Goal: Information Seeking & Learning: Learn about a topic

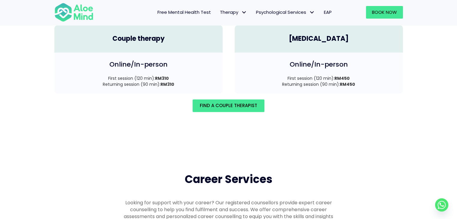
scroll to position [902, 0]
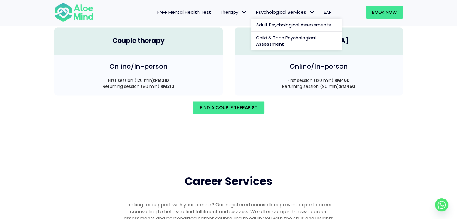
click at [266, 8] on link "Psychological Services" at bounding box center [286, 12] width 68 height 13
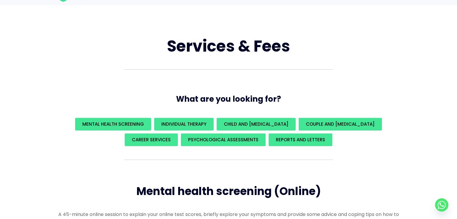
scroll to position [30, 0]
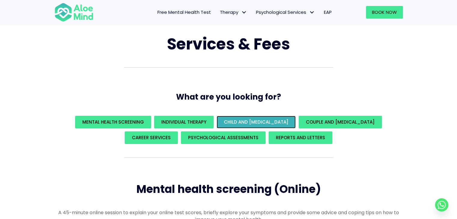
click at [271, 121] on span "Child and Play Therapy" at bounding box center [256, 122] width 65 height 6
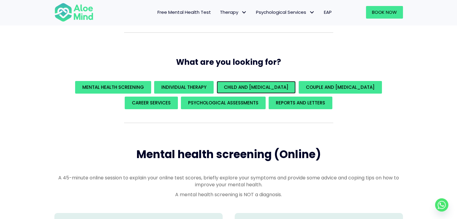
scroll to position [58, 0]
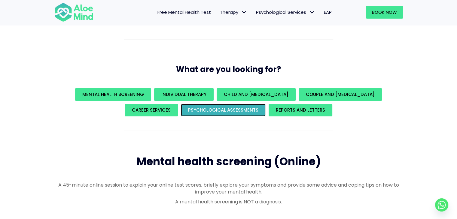
click at [263, 106] on link "Psychological assessments" at bounding box center [223, 110] width 85 height 13
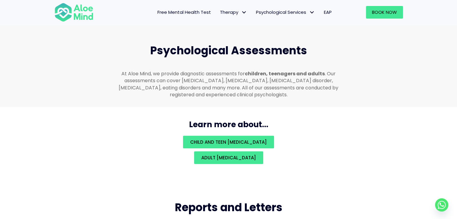
scroll to position [1276, 0]
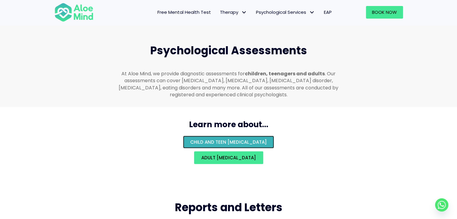
click at [274, 141] on link "Child and teen psychological assessment" at bounding box center [228, 142] width 91 height 13
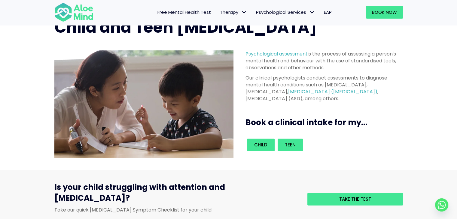
scroll to position [30, 0]
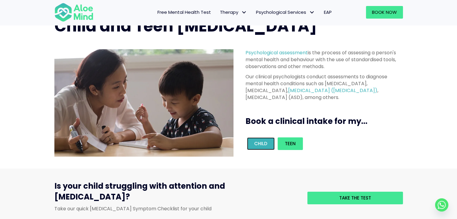
click at [259, 141] on span "Child" at bounding box center [260, 144] width 13 height 6
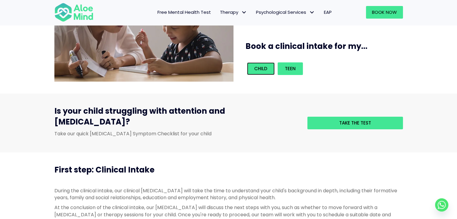
scroll to position [120, 0]
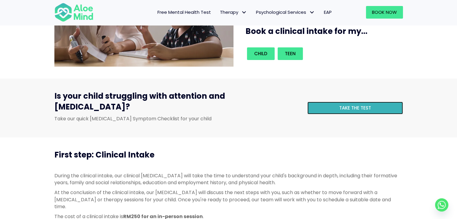
click at [340, 105] on span "Take the test" at bounding box center [355, 108] width 32 height 6
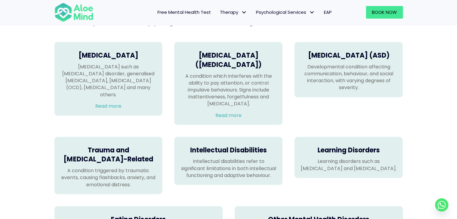
scroll to position [451, 0]
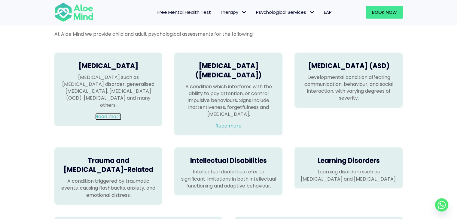
click at [114, 113] on link "Read more" at bounding box center [108, 116] width 26 height 7
click at [349, 103] on div "Autism Spectrum Disorder (ASD) Developmental condition affecting communication,…" at bounding box center [349, 80] width 108 height 55
click at [241, 123] on link "Read more" at bounding box center [229, 126] width 26 height 7
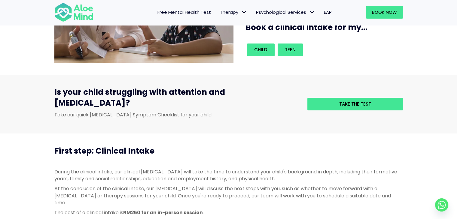
scroll to position [120, 0]
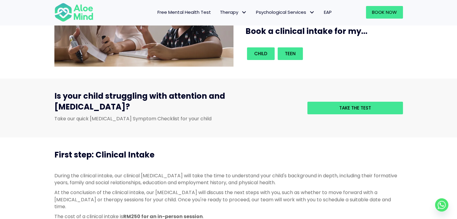
click at [201, 15] on span "Free Mental Health Test" at bounding box center [185, 12] width 54 height 6
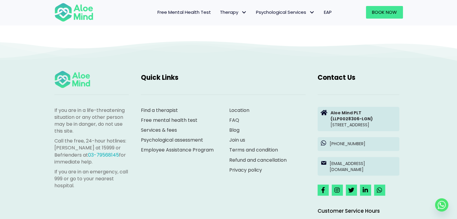
scroll to position [722, 0]
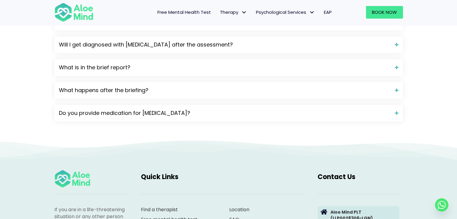
scroll to position [752, 0]
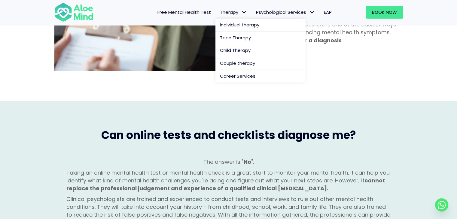
scroll to position [421, 0]
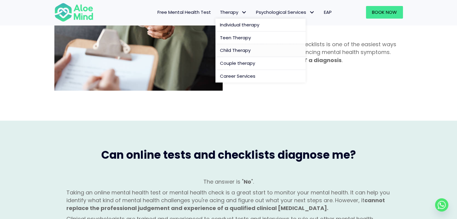
click at [232, 48] on span "Child Therapy" at bounding box center [235, 50] width 31 height 6
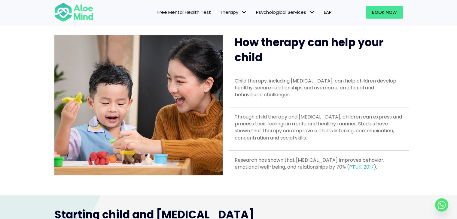
scroll to position [241, 0]
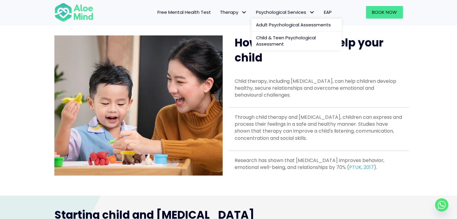
click at [281, 10] on span "Psychological Services" at bounding box center [285, 12] width 59 height 6
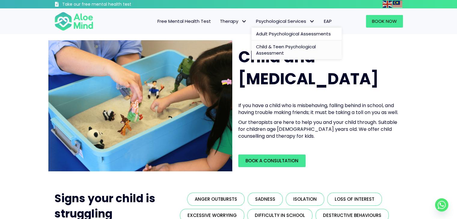
click at [281, 47] on span "Child & Teen Psychological Assessment" at bounding box center [286, 50] width 60 height 13
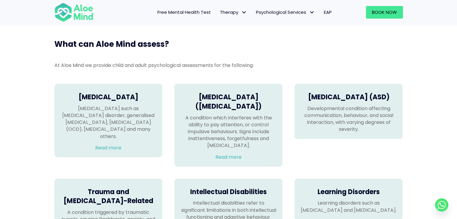
scroll to position [421, 0]
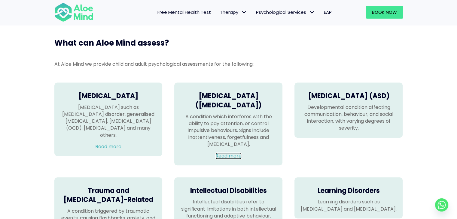
click at [234, 155] on link "Read more" at bounding box center [229, 156] width 26 height 7
click at [237, 153] on link "Read more" at bounding box center [229, 156] width 26 height 7
click at [228, 157] on link "Read more" at bounding box center [229, 156] width 26 height 7
click at [121, 143] on link "Read more" at bounding box center [108, 146] width 26 height 7
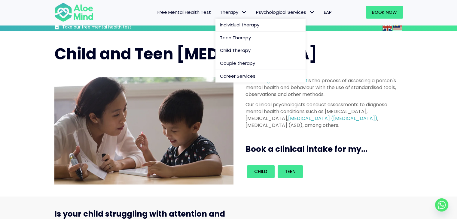
scroll to position [0, 0]
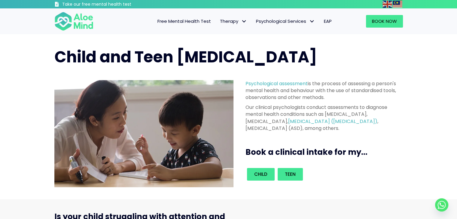
click at [207, 24] on span "Free Mental Health Test" at bounding box center [185, 21] width 54 height 6
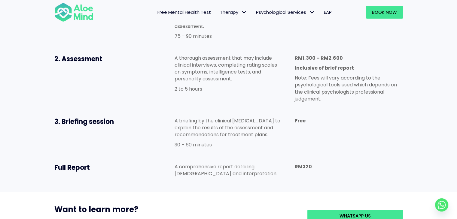
scroll to position [391, 0]
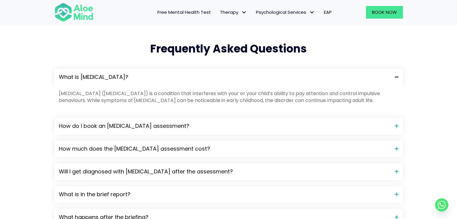
scroll to position [631, 0]
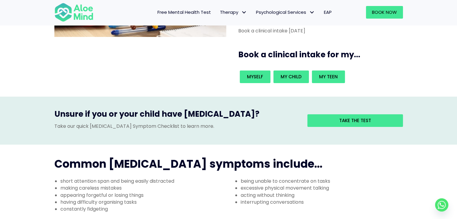
scroll to position [120, 0]
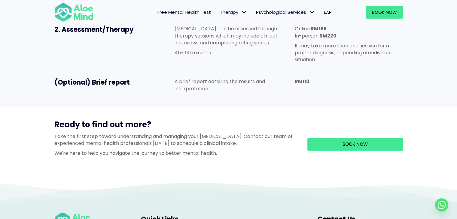
scroll to position [571, 0]
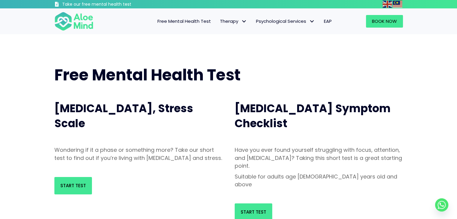
click at [195, 22] on span "Free Mental Health Test" at bounding box center [185, 21] width 54 height 6
click at [328, 20] on span "EAP" at bounding box center [328, 21] width 8 height 6
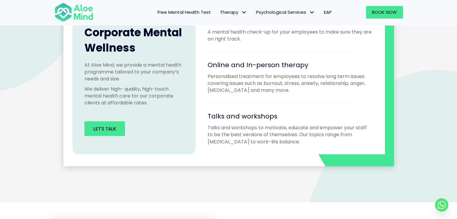
scroll to position [541, 0]
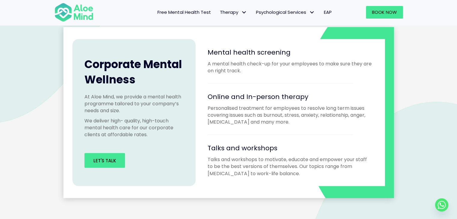
click at [206, 11] on span "Free Mental Health Test" at bounding box center [185, 12] width 54 height 6
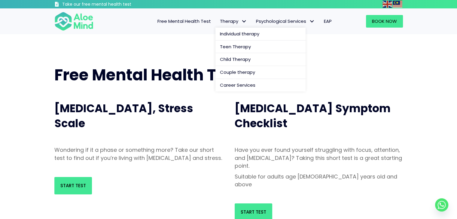
click at [235, 23] on span "Therapy" at bounding box center [233, 21] width 27 height 6
click at [238, 35] on span "Individual therapy" at bounding box center [239, 34] width 39 height 6
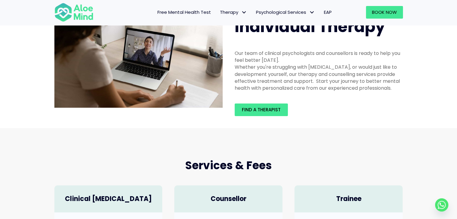
scroll to position [30, 0]
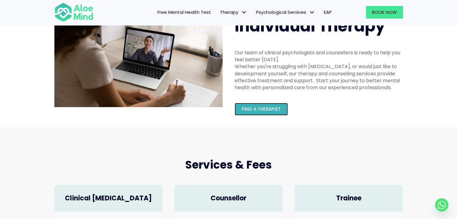
click at [264, 106] on link "Find a therapist" at bounding box center [261, 109] width 53 height 13
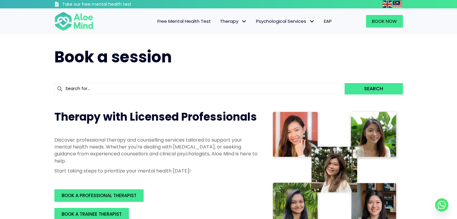
click at [325, 21] on span "EAP" at bounding box center [328, 21] width 8 height 6
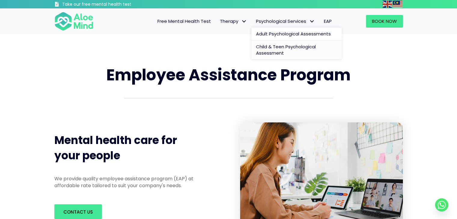
click at [288, 51] on link "Child & Teen Psychological Assessment" at bounding box center [297, 51] width 90 height 20
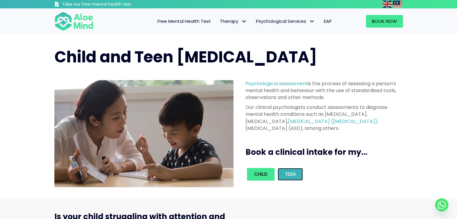
click at [278, 180] on link "Teen" at bounding box center [290, 174] width 25 height 13
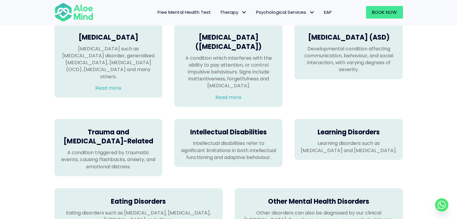
scroll to position [481, 0]
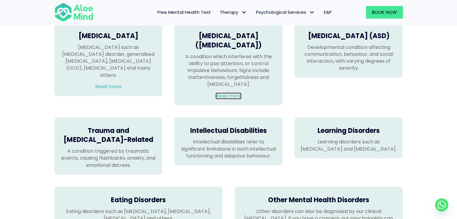
click at [230, 97] on link "Read more" at bounding box center [229, 96] width 26 height 7
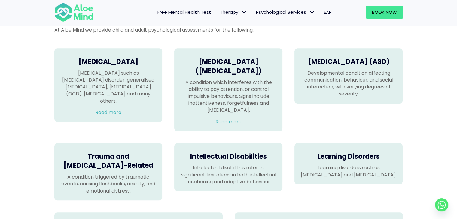
scroll to position [451, 0]
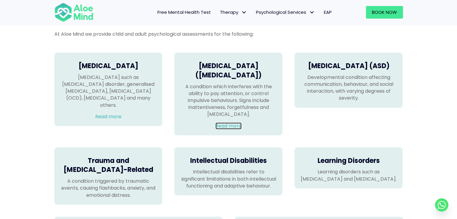
click at [238, 125] on link "Read more" at bounding box center [229, 126] width 26 height 7
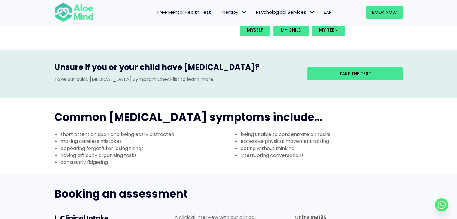
scroll to position [90, 0]
